Goal: Task Accomplishment & Management: Manage account settings

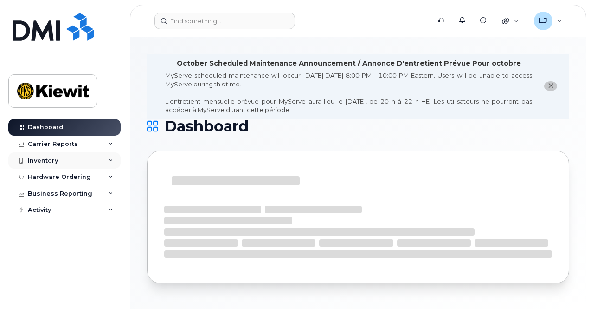
click at [85, 159] on div "Inventory" at bounding box center [64, 160] width 112 height 17
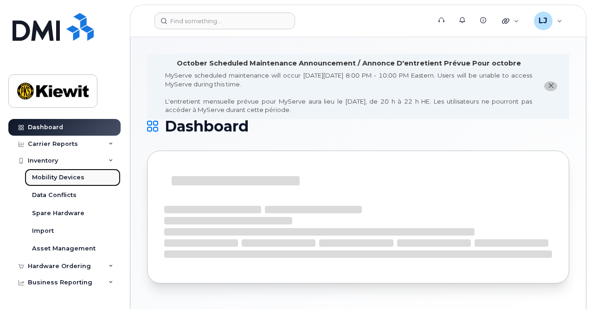
click at [64, 176] on div "Mobility Devices" at bounding box center [58, 177] width 52 height 8
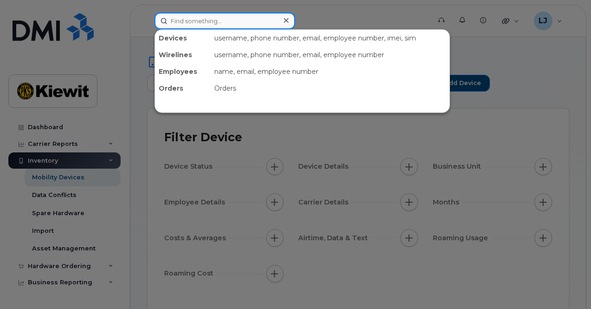
click at [228, 26] on input at bounding box center [225, 21] width 141 height 17
paste input "346-806-5669"
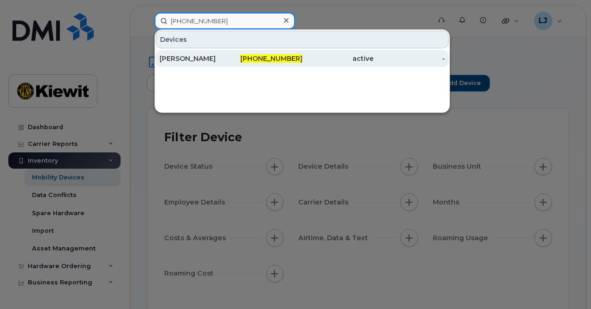
type input "346-806-5669"
click at [228, 57] on div "Kalon Dawson" at bounding box center [195, 58] width 71 height 9
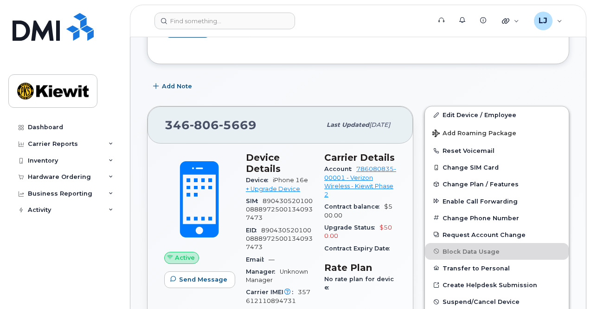
scroll to position [215, 0]
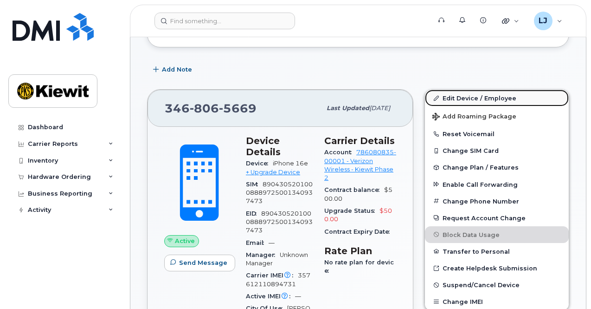
click at [476, 93] on link "Edit Device / Employee" at bounding box center [497, 98] width 144 height 17
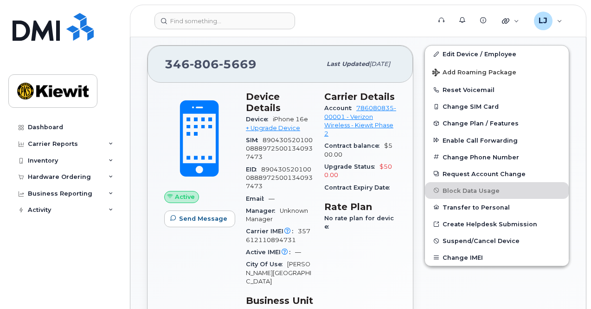
scroll to position [259, 0]
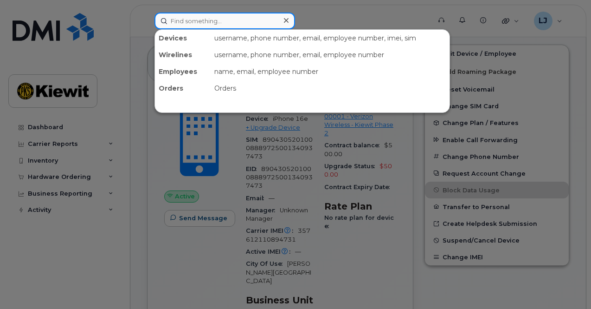
click at [215, 22] on input at bounding box center [225, 21] width 141 height 17
paste input "832-683-0708"
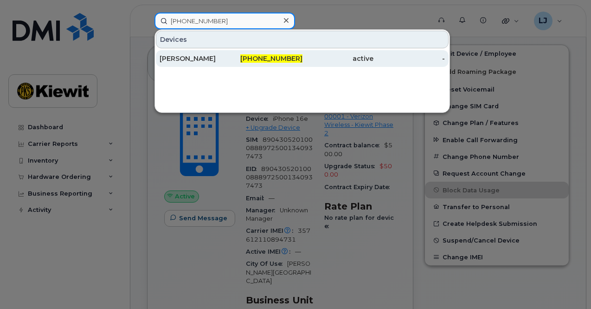
type input "832-683-0708"
click at [214, 52] on div "SARAH CAMPBELL" at bounding box center [195, 58] width 71 height 17
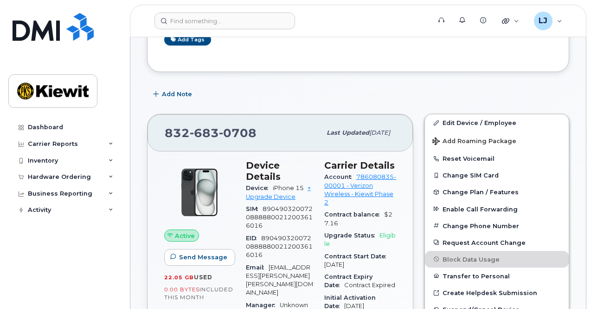
scroll to position [246, 0]
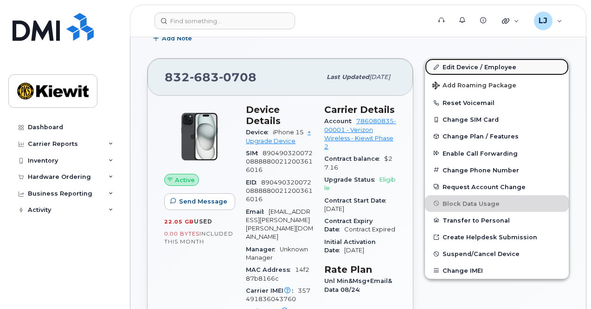
click at [458, 61] on link "Edit Device / Employee" at bounding box center [497, 66] width 144 height 17
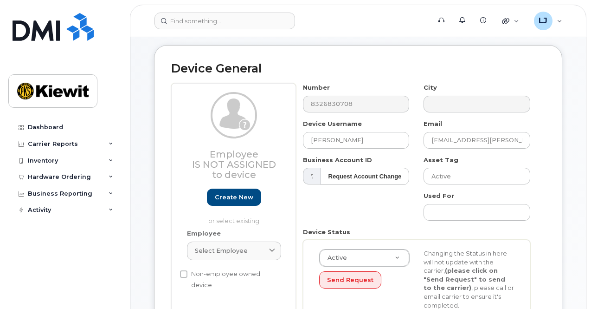
scroll to position [104, 0]
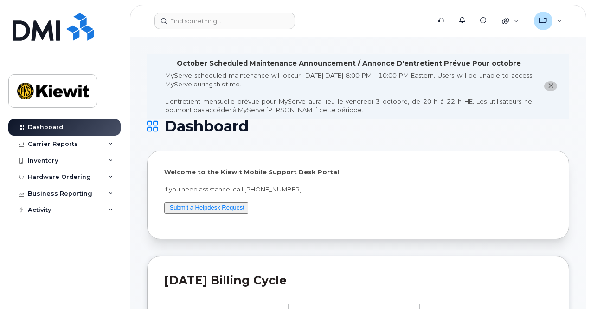
click at [305, 80] on div "MyServe scheduled maintenance will occur [DATE][DATE] 8:00 PM - 10:00 PM Easter…" at bounding box center [348, 92] width 367 height 43
